Goal: Navigation & Orientation: Find specific page/section

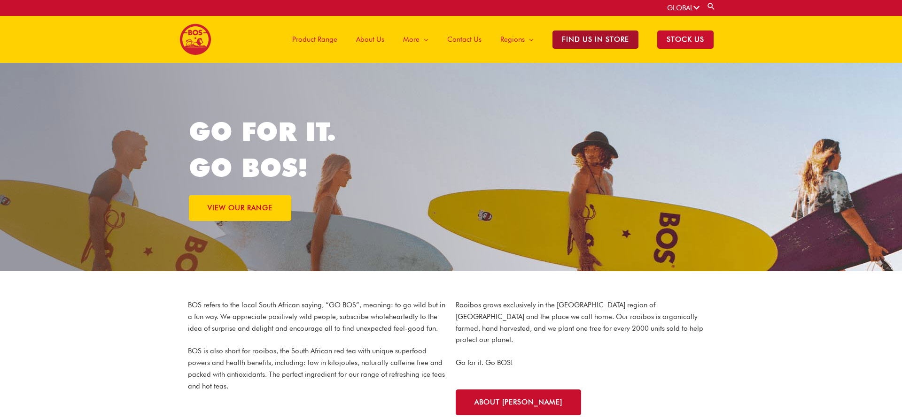
click at [595, 37] on span "Find Us in Store" at bounding box center [595, 40] width 86 height 18
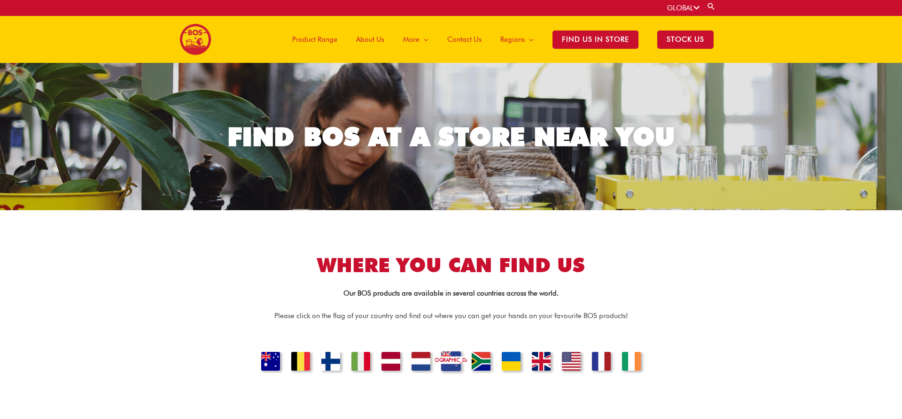
click at [456, 360] on link "NEW ZEALAND" at bounding box center [451, 362] width 32 height 23
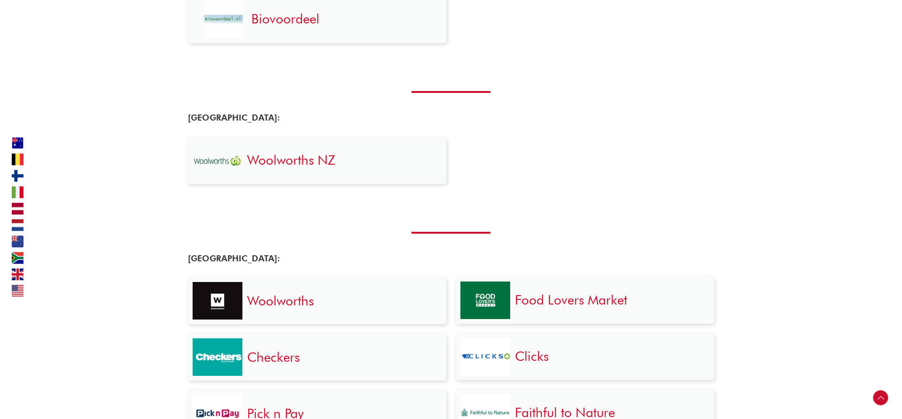
scroll to position [1336, 0]
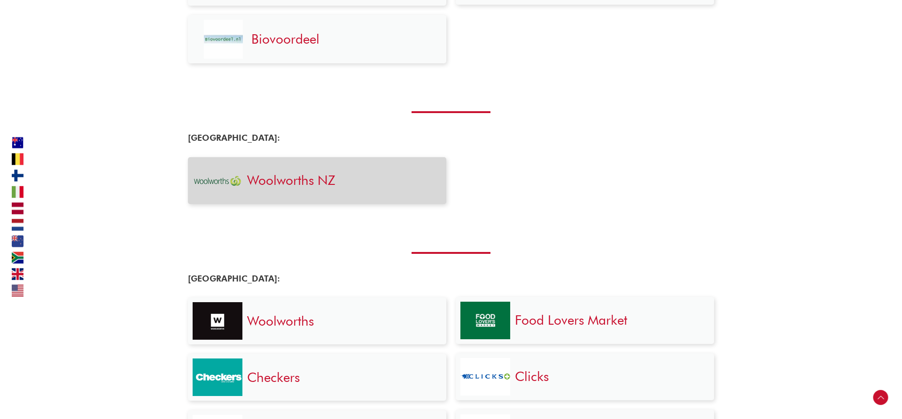
click at [266, 183] on link "Woolworths NZ" at bounding box center [291, 180] width 88 height 16
